Goal: Task Accomplishment & Management: Complete application form

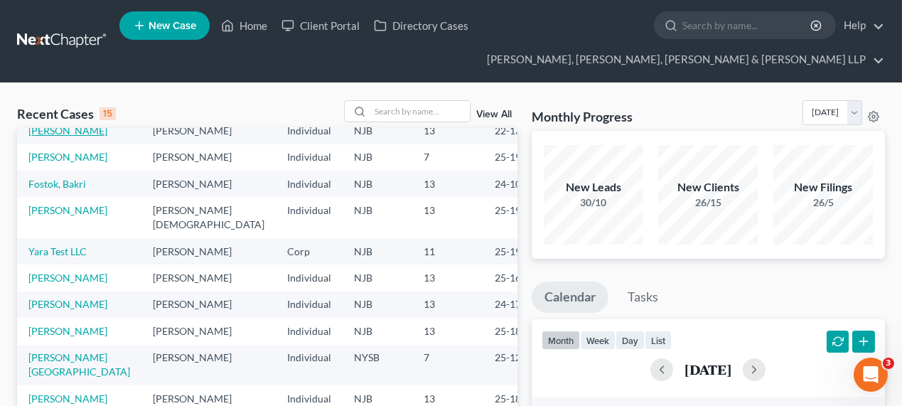
scroll to position [125, 0]
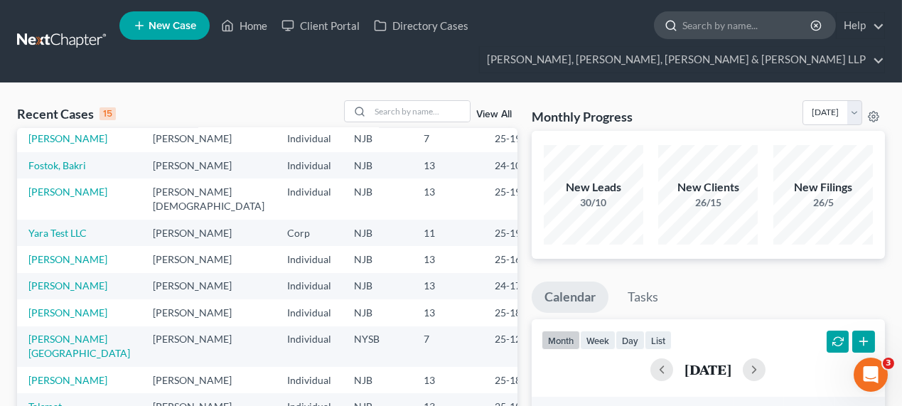
click at [711, 33] on input "search" at bounding box center [747, 25] width 130 height 26
type input "dhukan"
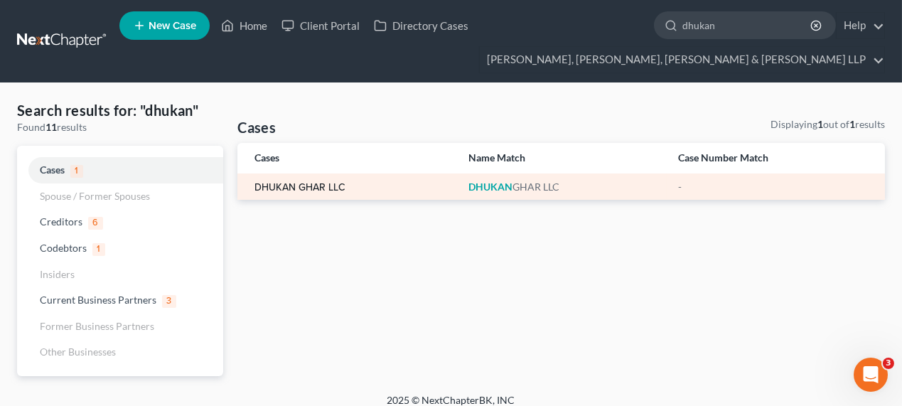
click at [323, 190] on link "DHUKAN GHAR LLC" at bounding box center [299, 188] width 91 height 10
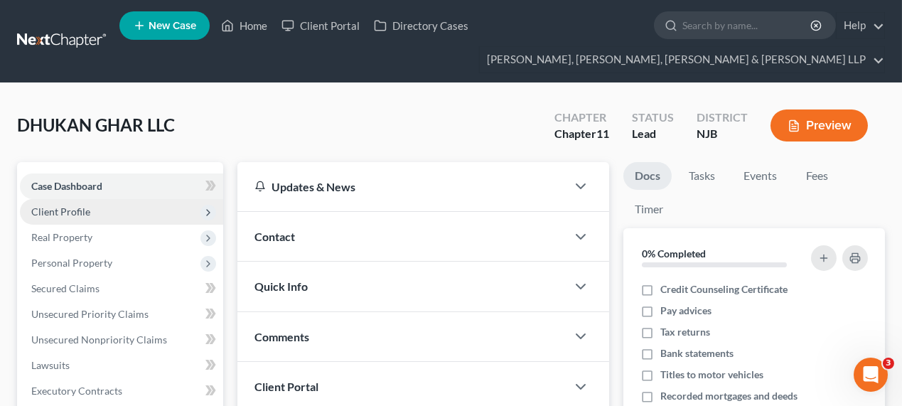
click at [87, 205] on span "Client Profile" at bounding box center [60, 211] width 59 height 12
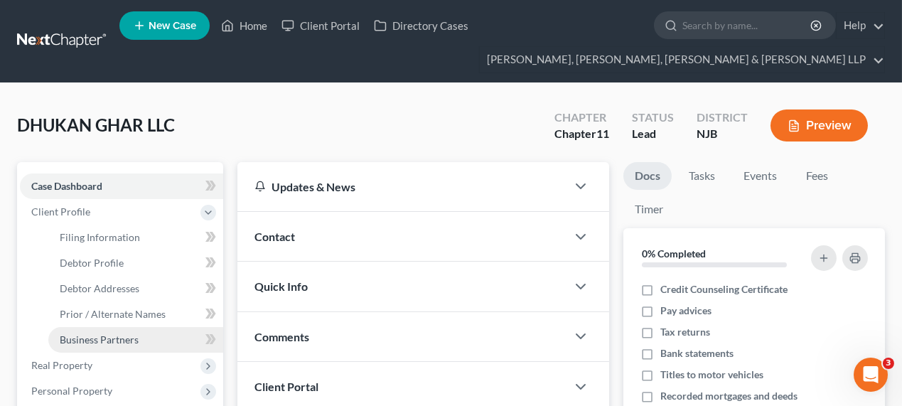
click at [86, 329] on link "Business Partners" at bounding box center [135, 340] width 175 height 26
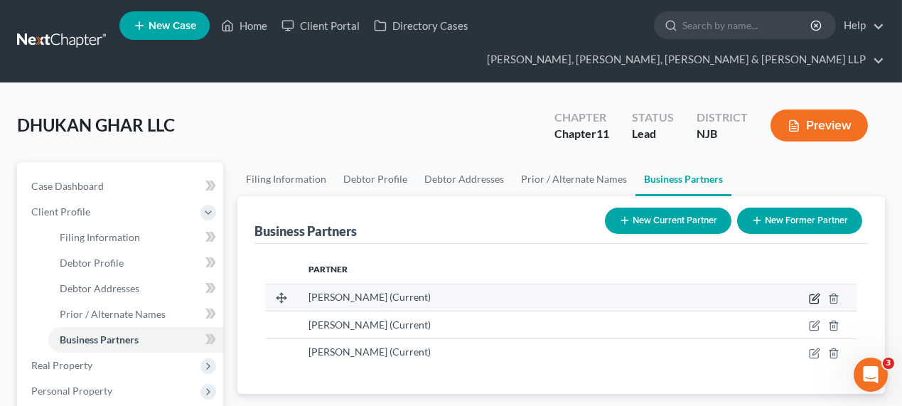
click at [809, 301] on icon "button" at bounding box center [814, 298] width 11 height 11
select select "33"
select select "3"
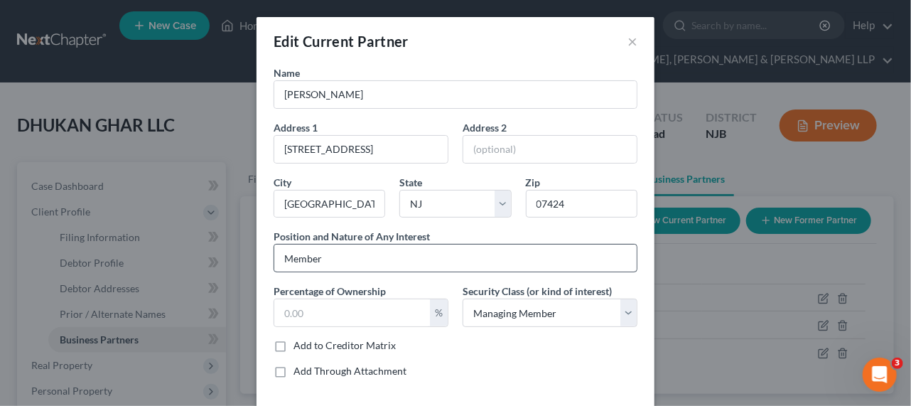
scroll to position [58, 0]
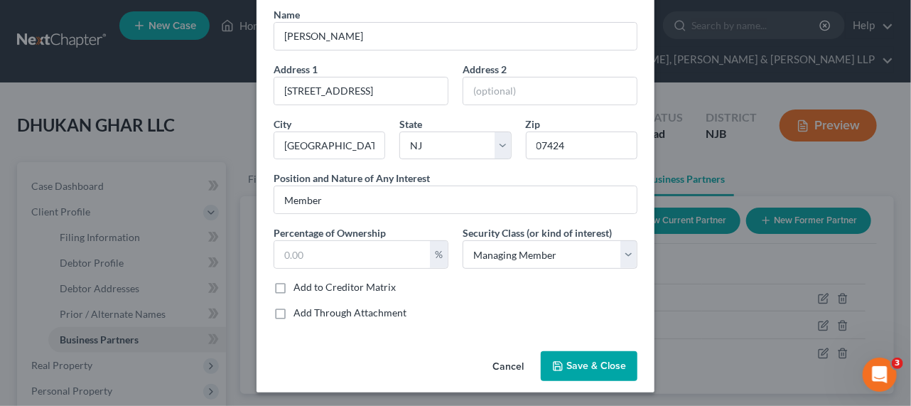
click at [505, 365] on button "Cancel" at bounding box center [508, 367] width 54 height 28
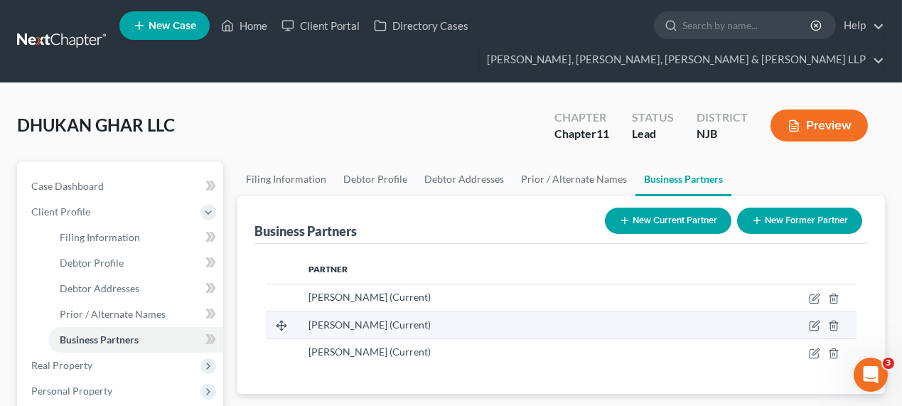
click at [808, 328] on td at bounding box center [775, 324] width 162 height 27
click at [813, 326] on icon "button" at bounding box center [814, 325] width 11 height 11
select select "33"
select select "3"
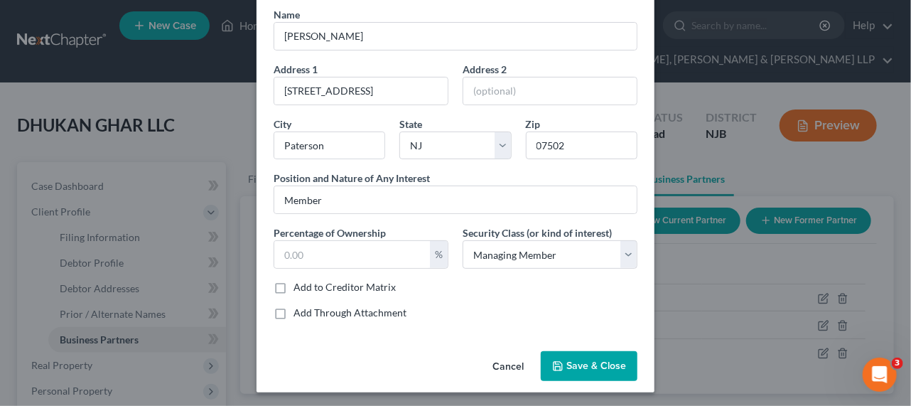
click at [496, 362] on button "Cancel" at bounding box center [508, 367] width 54 height 28
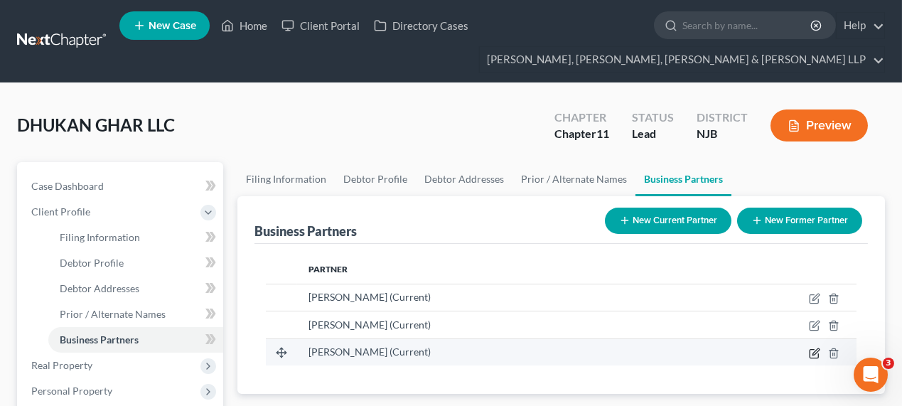
click at [818, 352] on icon "button" at bounding box center [814, 353] width 9 height 9
select select "33"
select select "3"
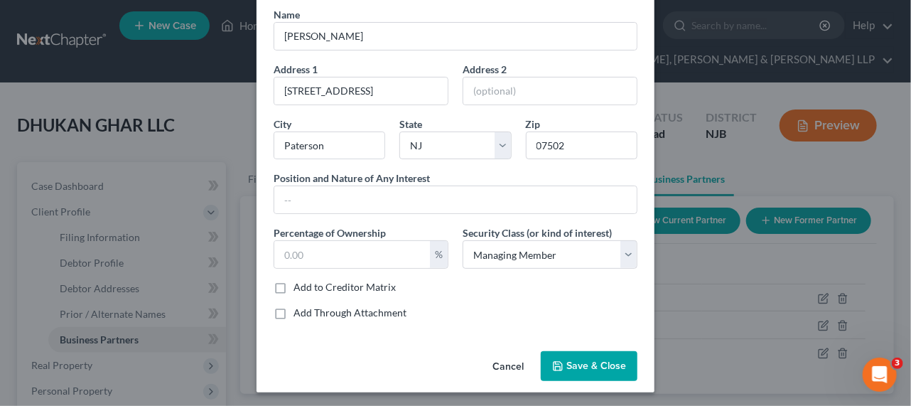
click at [507, 365] on button "Cancel" at bounding box center [508, 367] width 54 height 28
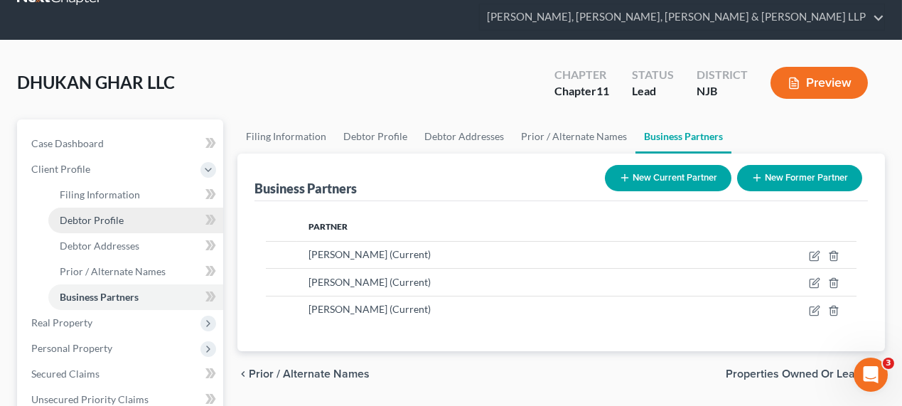
scroll to position [64, 0]
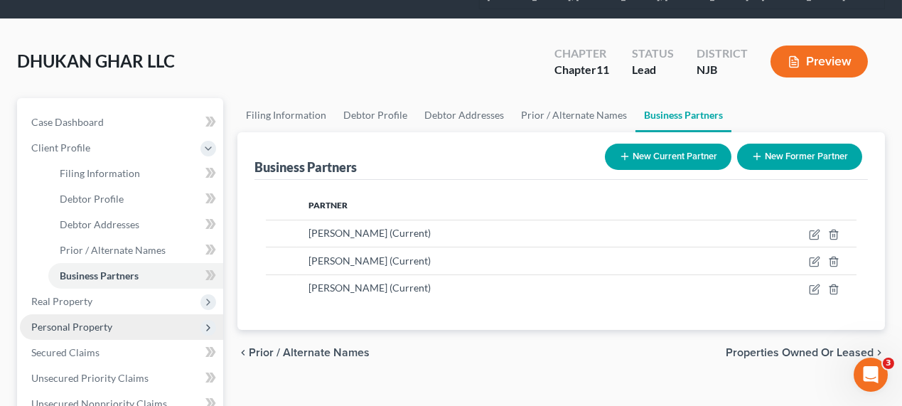
click at [80, 314] on span "Personal Property" at bounding box center [121, 327] width 203 height 26
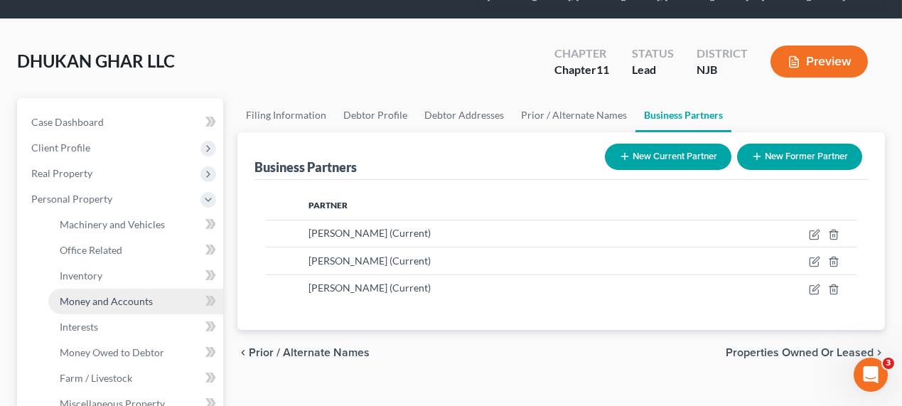
click at [85, 303] on span "Money and Accounts" at bounding box center [106, 301] width 93 height 12
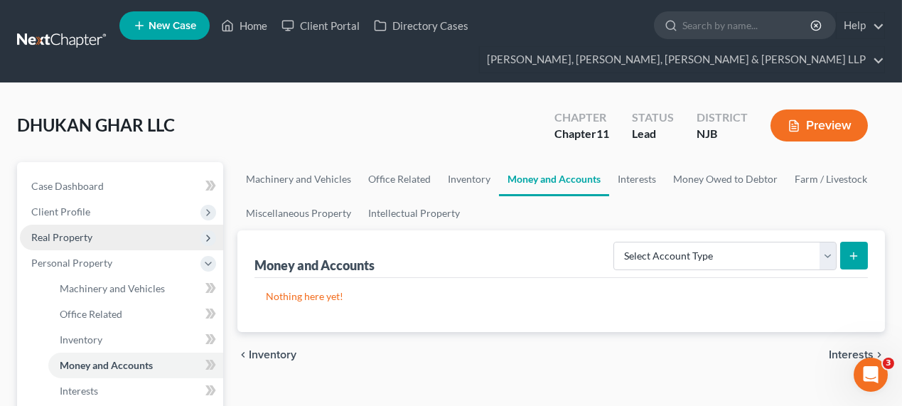
click at [87, 240] on span "Real Property" at bounding box center [61, 237] width 61 height 12
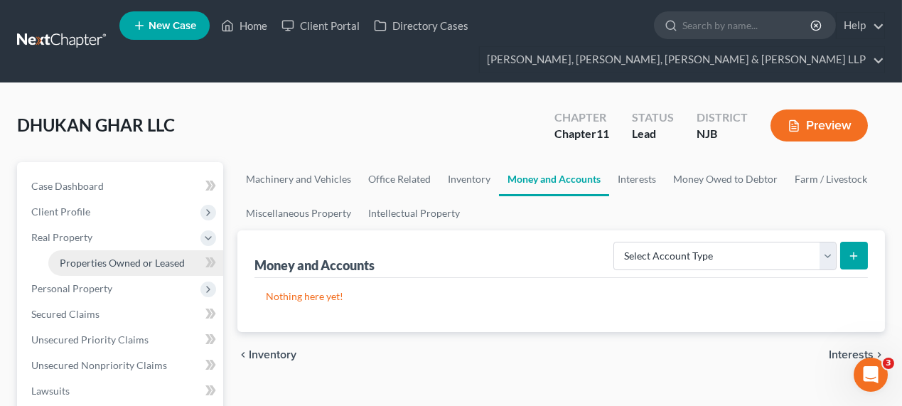
click at [97, 264] on span "Properties Owned or Leased" at bounding box center [122, 263] width 125 height 12
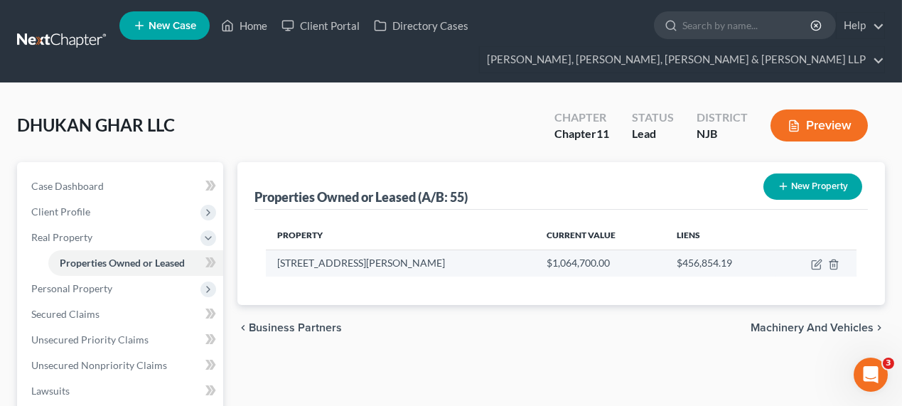
drag, startPoint x: 269, startPoint y: 263, endPoint x: 478, endPoint y: 263, distance: 209.0
click at [478, 263] on td "[STREET_ADDRESS][PERSON_NAME]" at bounding box center [400, 262] width 269 height 27
copy td "[STREET_ADDRESS][PERSON_NAME]"
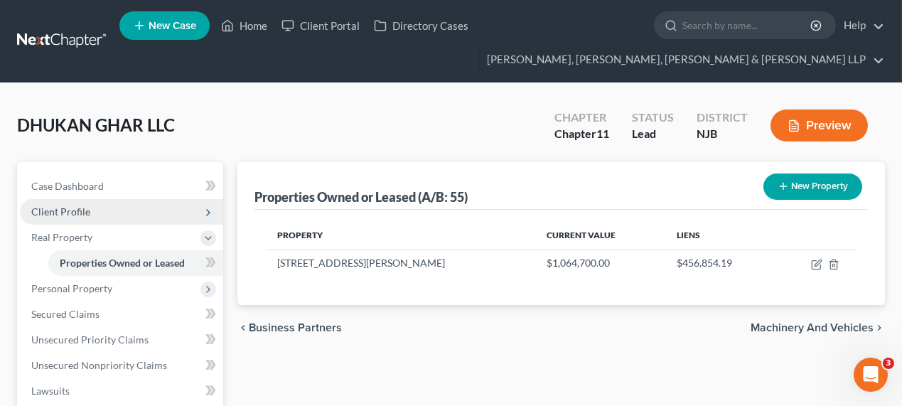
click at [105, 217] on span "Client Profile" at bounding box center [121, 212] width 203 height 26
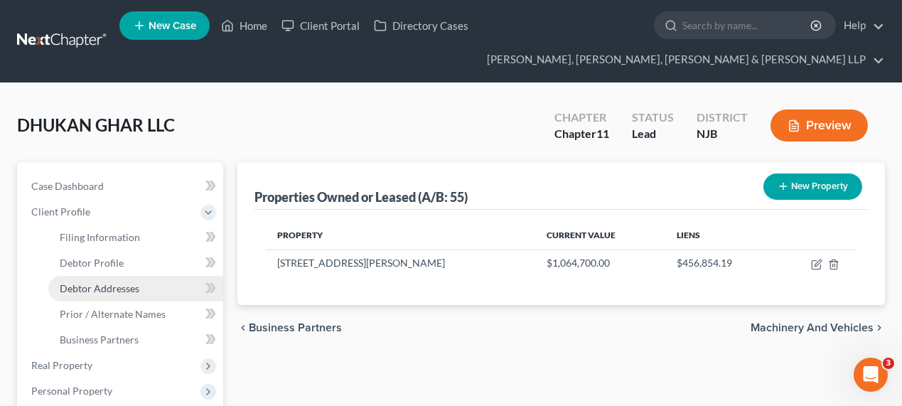
click at [113, 294] on link "Debtor Addresses" at bounding box center [135, 289] width 175 height 26
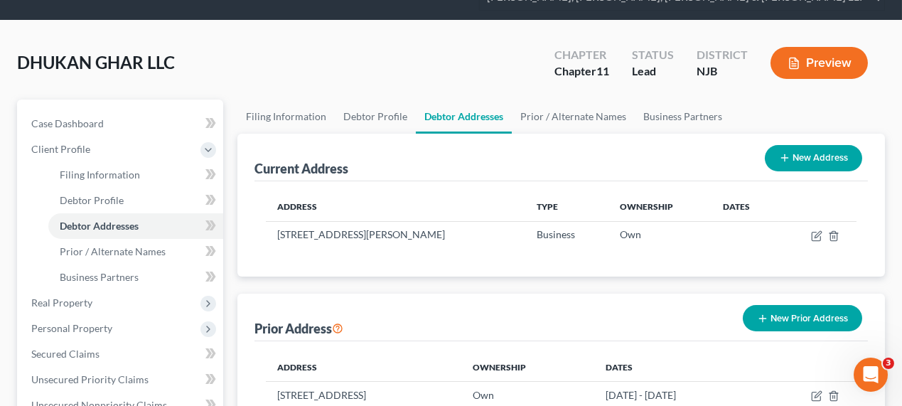
scroll to position [129, 0]
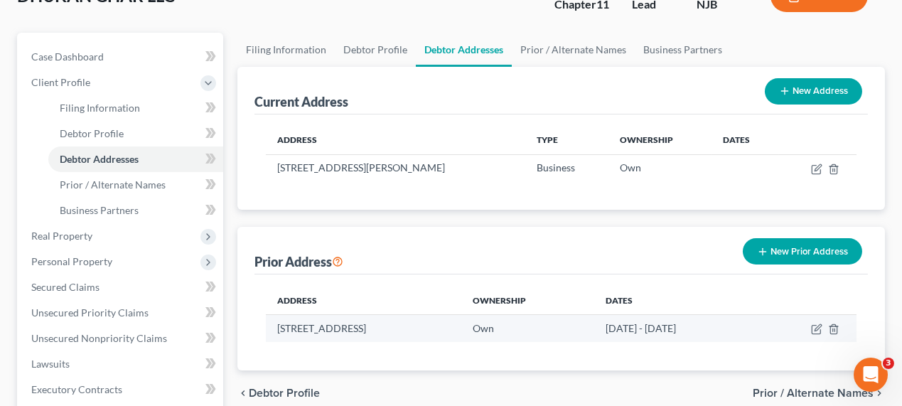
drag, startPoint x: 269, startPoint y: 328, endPoint x: 463, endPoint y: 325, distance: 194.1
click at [461, 325] on td "[STREET_ADDRESS]" at bounding box center [363, 328] width 195 height 27
copy td "[STREET_ADDRESS]"
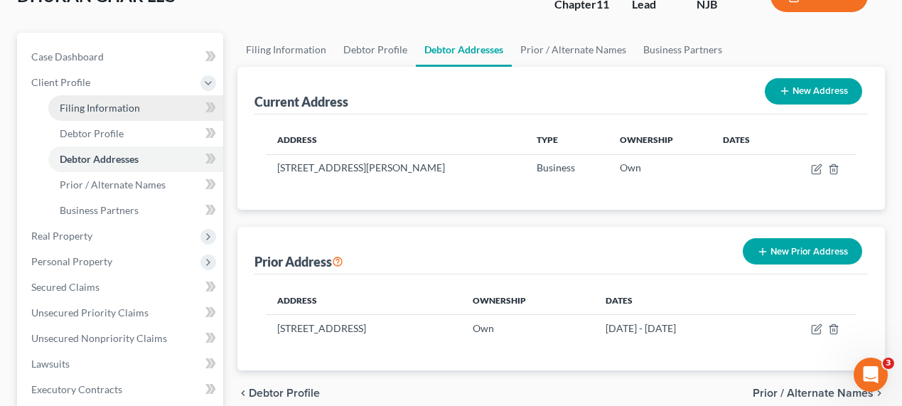
click at [121, 111] on span "Filing Information" at bounding box center [100, 108] width 80 height 12
select select "3"
select select "1"
select select "0"
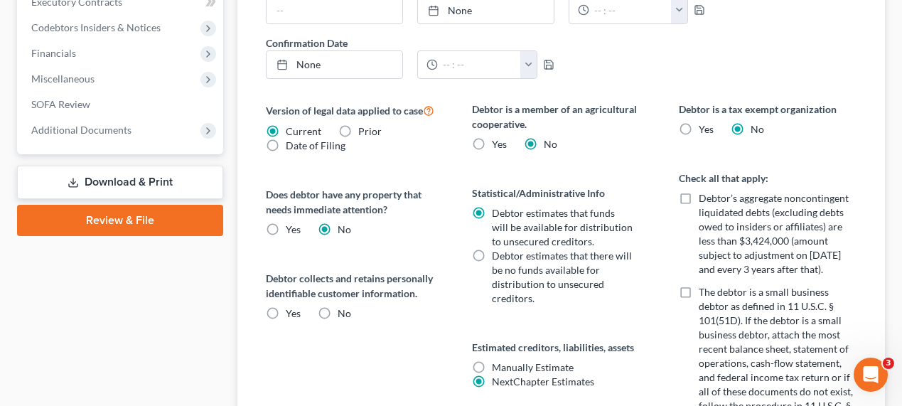
scroll to position [64, 0]
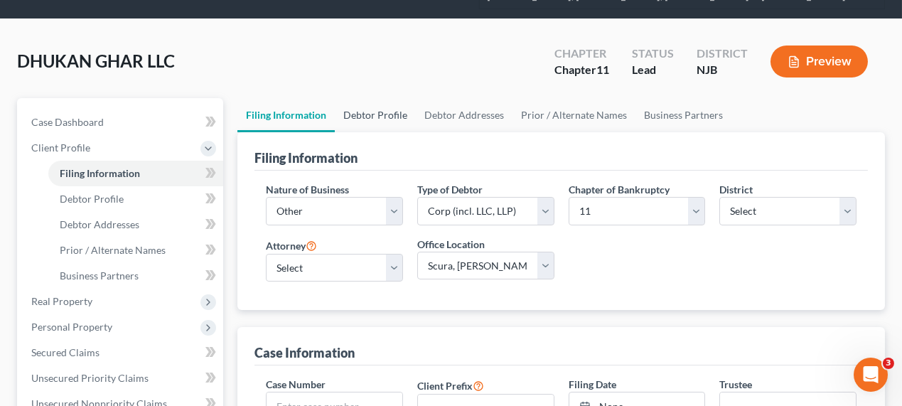
click at [388, 109] on link "Debtor Profile" at bounding box center [375, 115] width 81 height 34
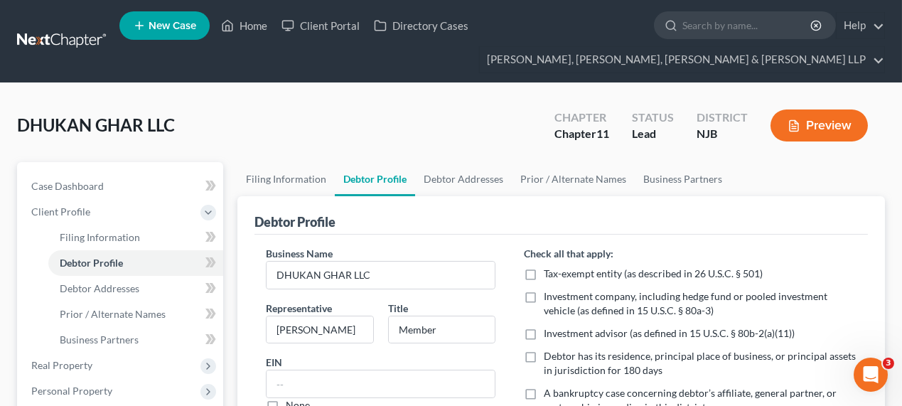
scroll to position [129, 0]
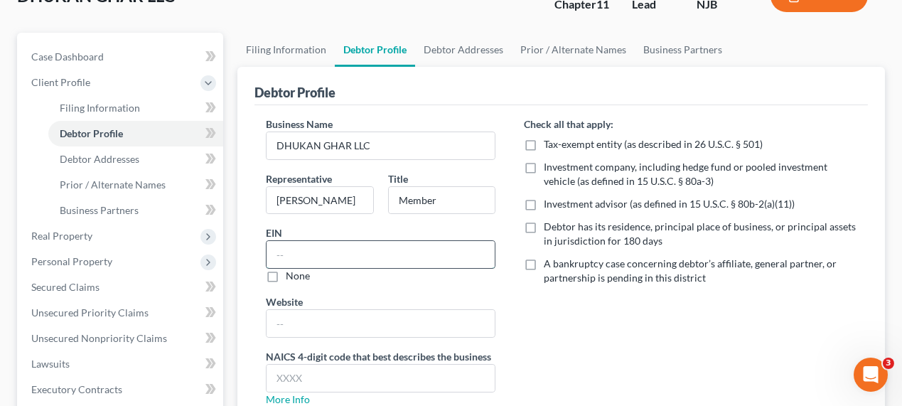
click at [394, 252] on input "text" at bounding box center [381, 254] width 228 height 27
paste input "[US_EMPLOYER_IDENTIFICATION_NUMBER]"
type input "[US_EMPLOYER_IDENTIFICATION_NUMBER]"
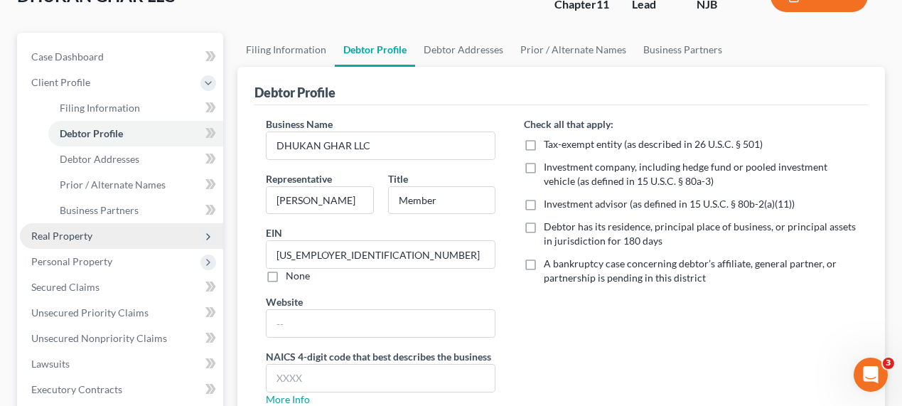
click at [155, 235] on span "Real Property" at bounding box center [121, 236] width 203 height 26
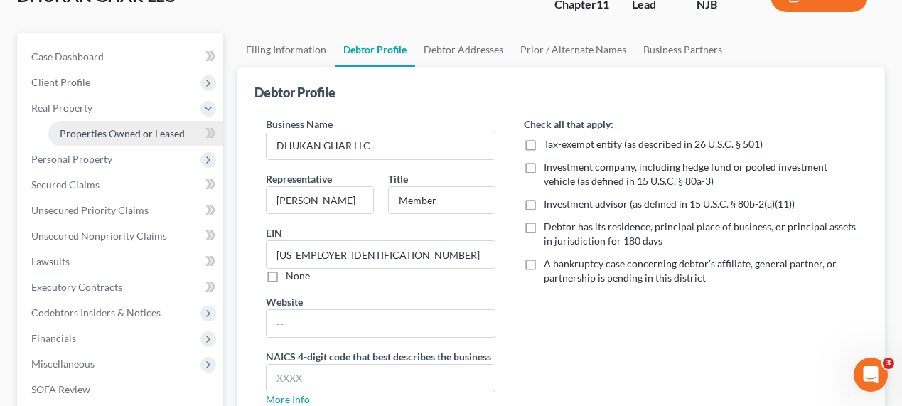
click at [166, 131] on span "Properties Owned or Leased" at bounding box center [122, 133] width 125 height 12
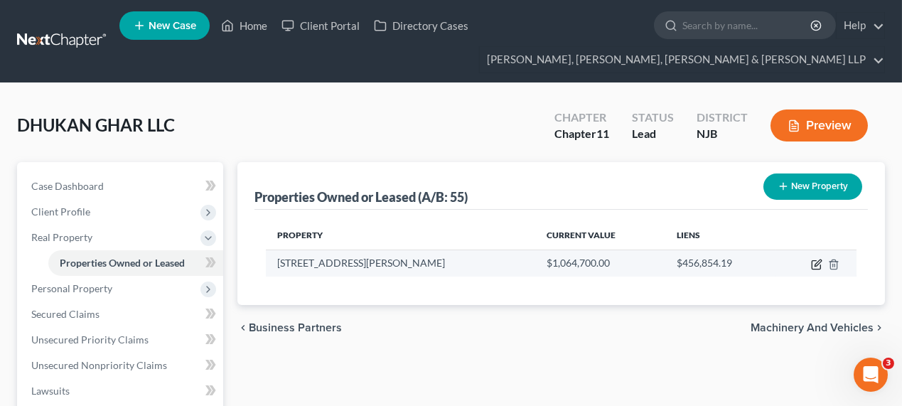
click at [814, 266] on icon "button" at bounding box center [816, 264] width 11 height 11
select select "14"
select select "9"
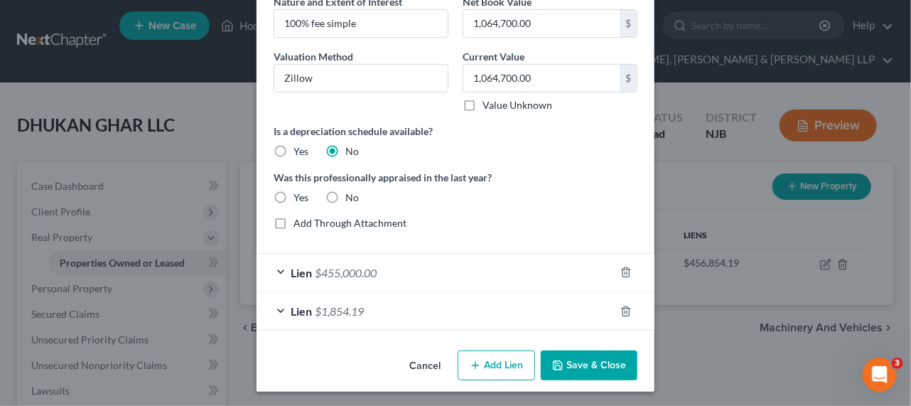
click at [437, 281] on div "Lien $455,000.00" at bounding box center [436, 273] width 358 height 38
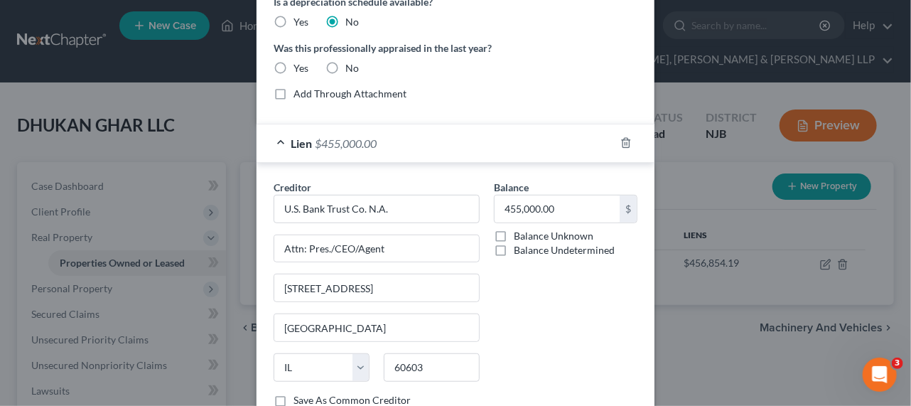
scroll to position [409, 0]
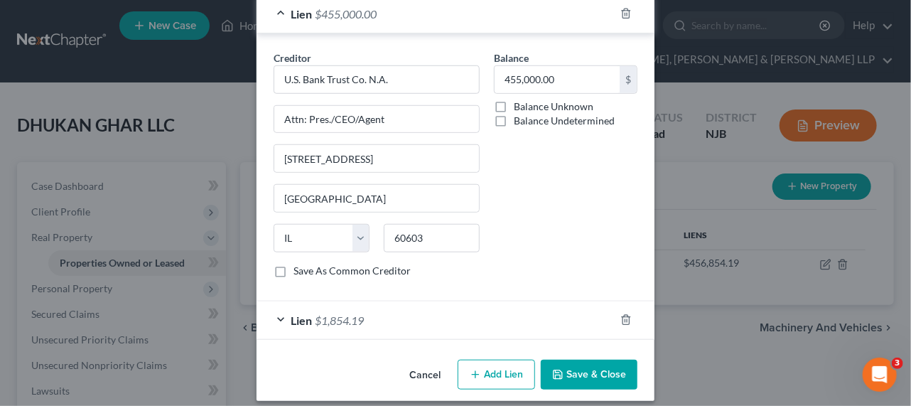
click at [386, 323] on div "Lien $1,854.19" at bounding box center [436, 320] width 358 height 38
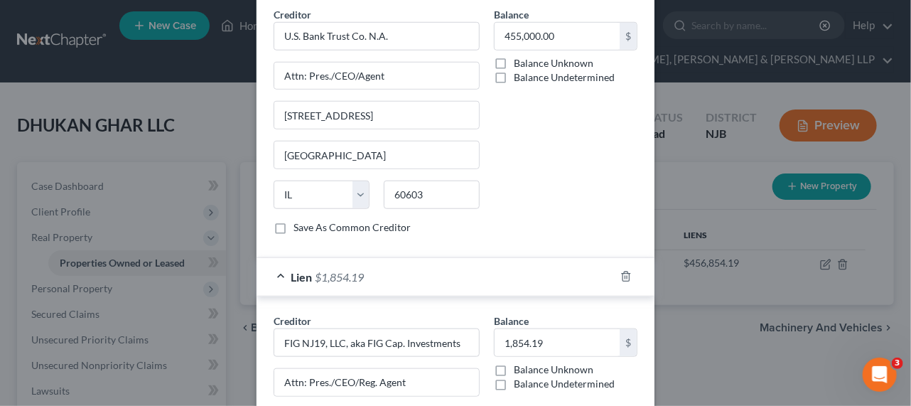
scroll to position [473, 0]
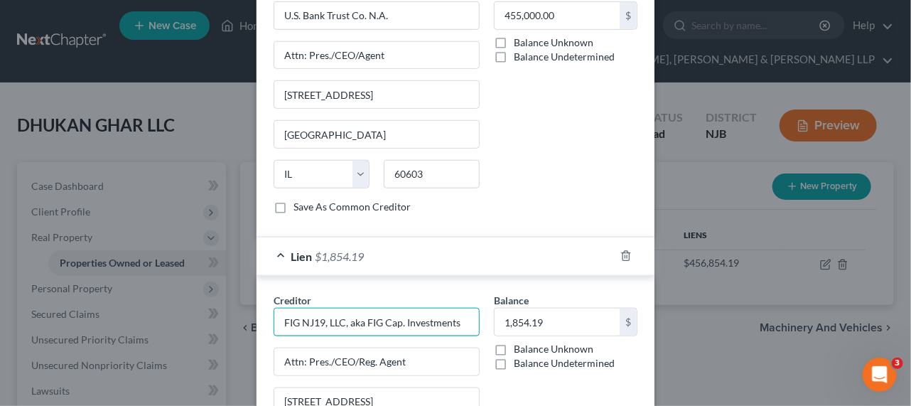
click at [402, 308] on input "FIG NJ19, LLC, aka FIG Cap. Investments" at bounding box center [377, 322] width 206 height 28
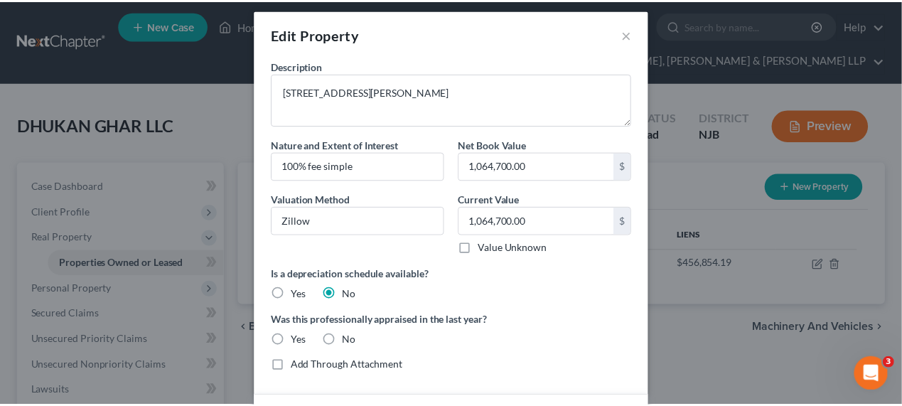
scroll to position [0, 0]
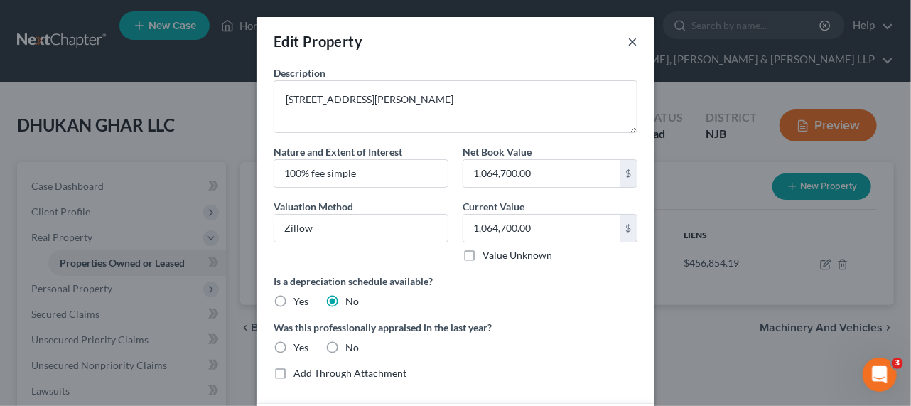
click at [631, 40] on button "×" at bounding box center [633, 41] width 10 height 17
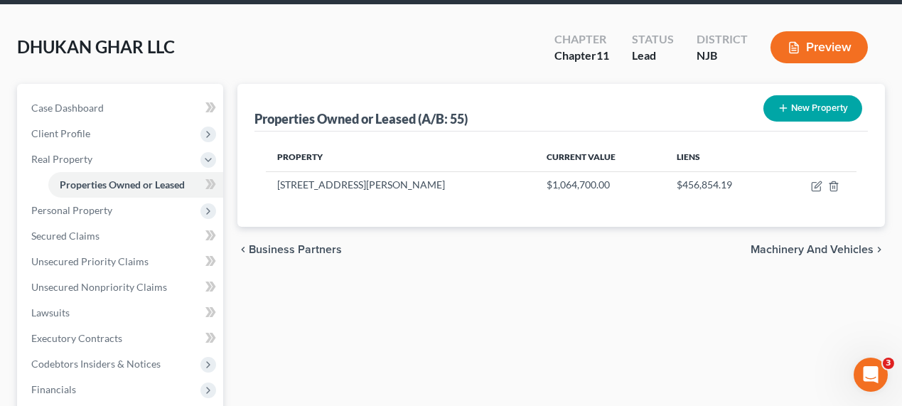
scroll to position [129, 0]
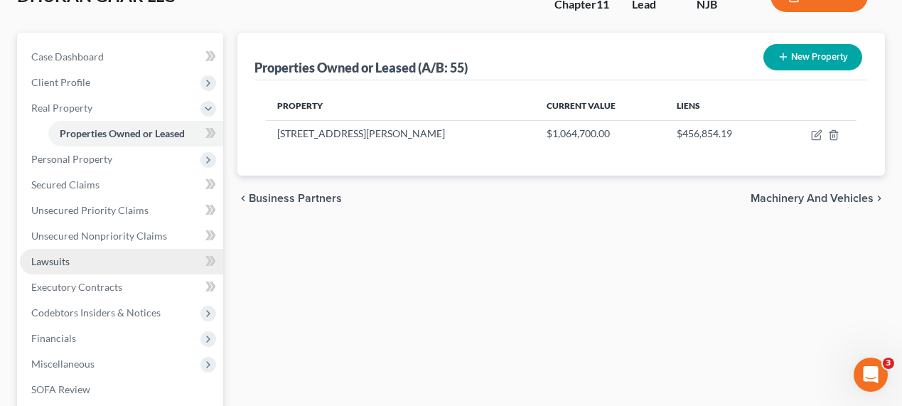
click at [151, 264] on link "Lawsuits" at bounding box center [121, 262] width 203 height 26
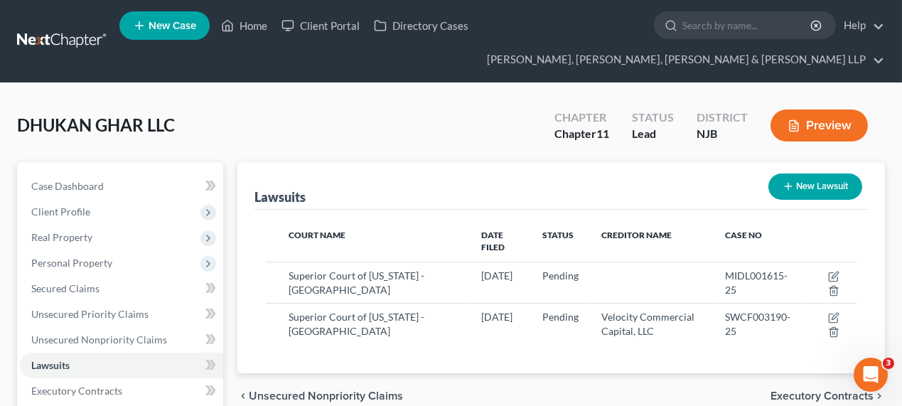
click at [394, 132] on div "DHUKAN GHAR LLC Upgraded Chapter Chapter 11 Status [GEOGRAPHIC_DATA] [GEOGRAPHI…" at bounding box center [451, 131] width 868 height 62
